Goal: Navigation & Orientation: Find specific page/section

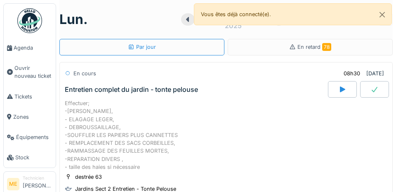
click at [21, 49] on span "Agenda" at bounding box center [33, 48] width 39 height 8
click at [5, 69] on link "Ouvrir nouveau ticket" at bounding box center [30, 72] width 52 height 28
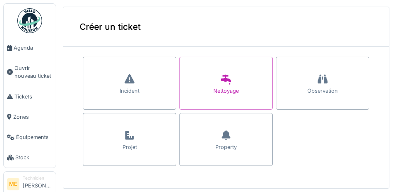
click at [21, 44] on span "Agenda" at bounding box center [33, 48] width 39 height 8
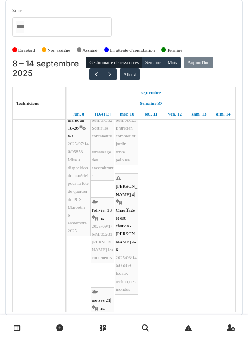
scroll to position [26, 0]
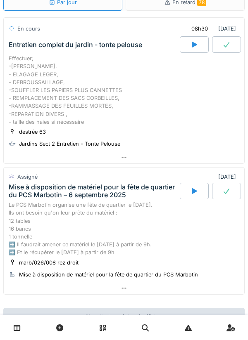
scroll to position [101, 0]
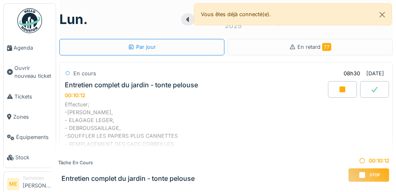
click at [19, 48] on span "Agenda" at bounding box center [33, 48] width 39 height 8
